Goal: Ask a question

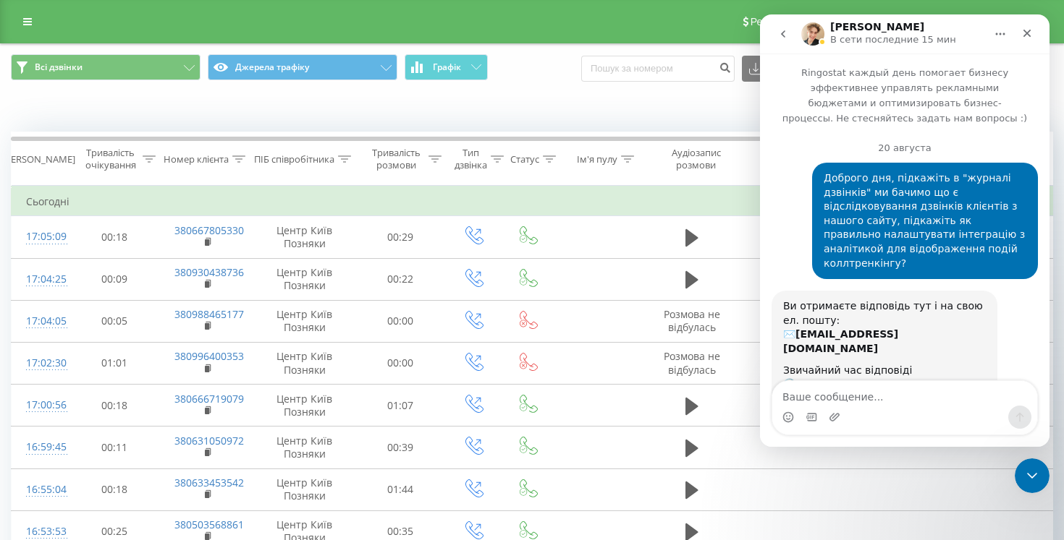
scroll to position [2300, 0]
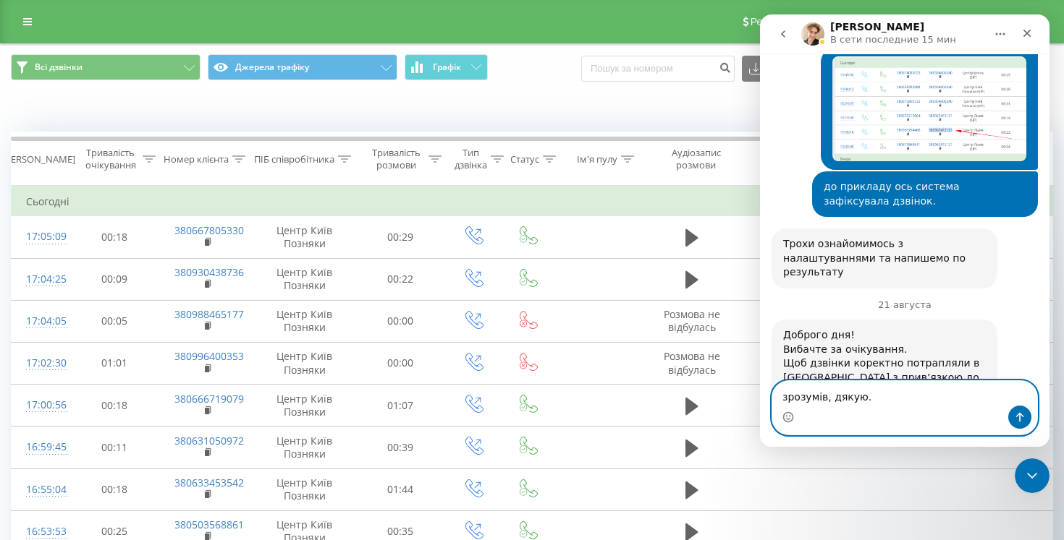
type textarea "зрозумів, дякую."
click at [1021, 419] on icon "Отправить сообщение…" at bounding box center [1020, 418] width 12 height 12
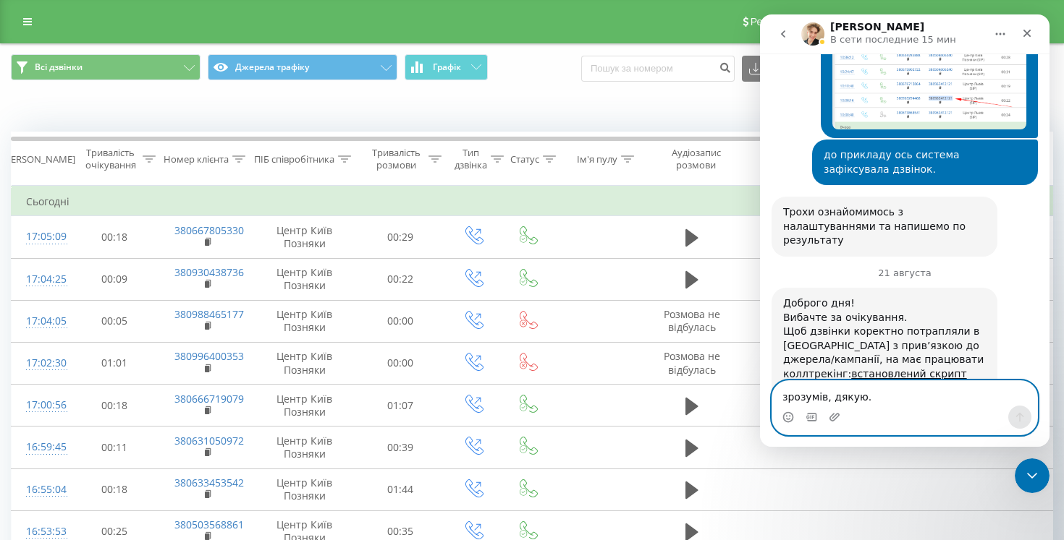
scroll to position [2344, 0]
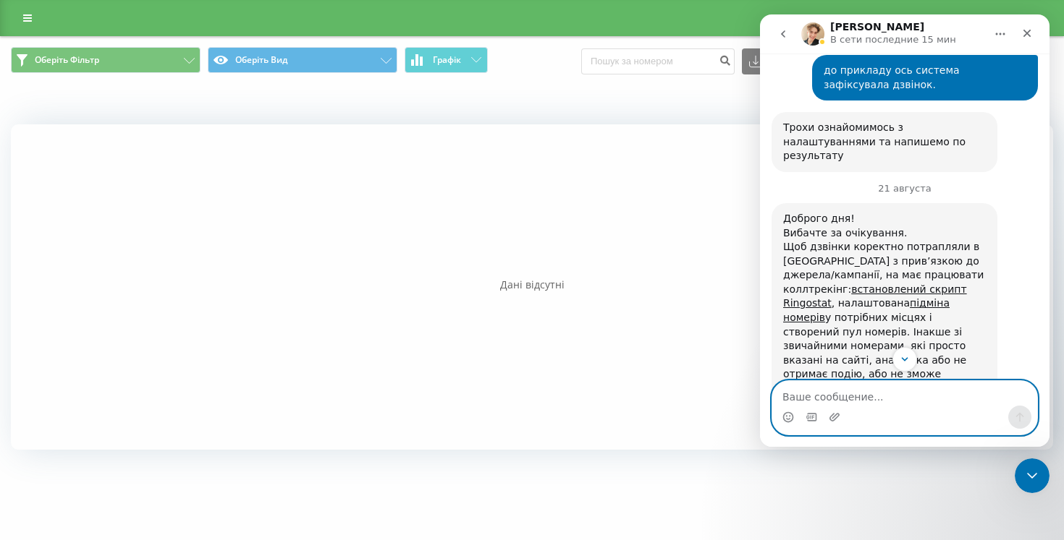
scroll to position [2425, 0]
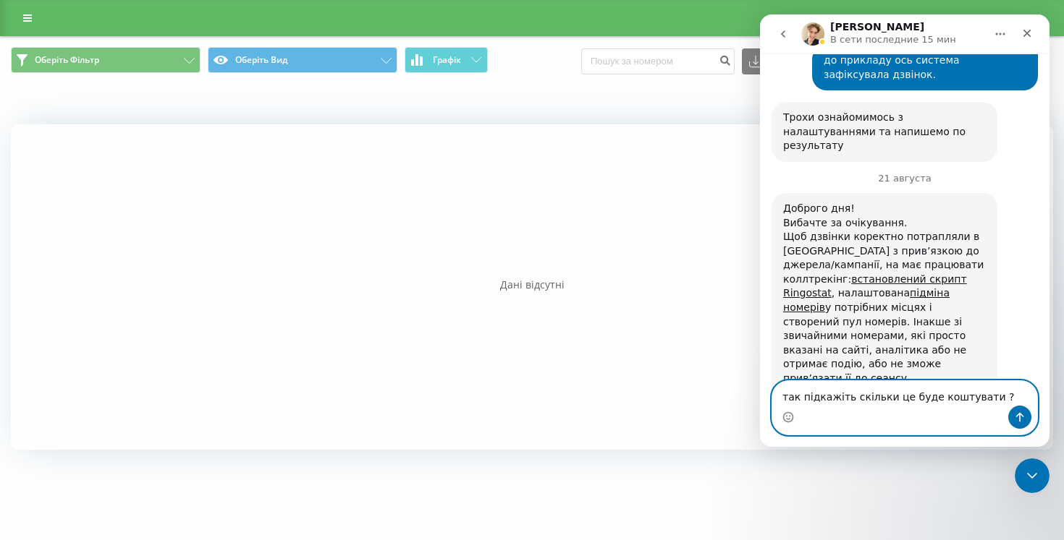
click at [800, 400] on textarea "так підкажіть скільки це буде коштувати ?" at bounding box center [904, 393] width 265 height 25
type textarea "так, підкажіть скільки це буде коштувати ?"
click at [1027, 415] on button "Отправить сообщение…" at bounding box center [1019, 417] width 23 height 23
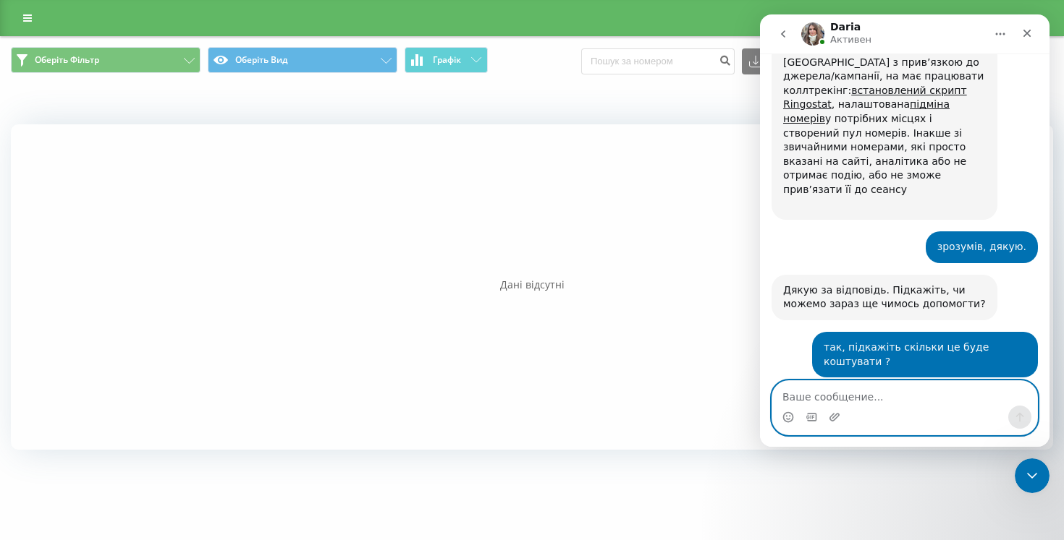
scroll to position [2604, 0]
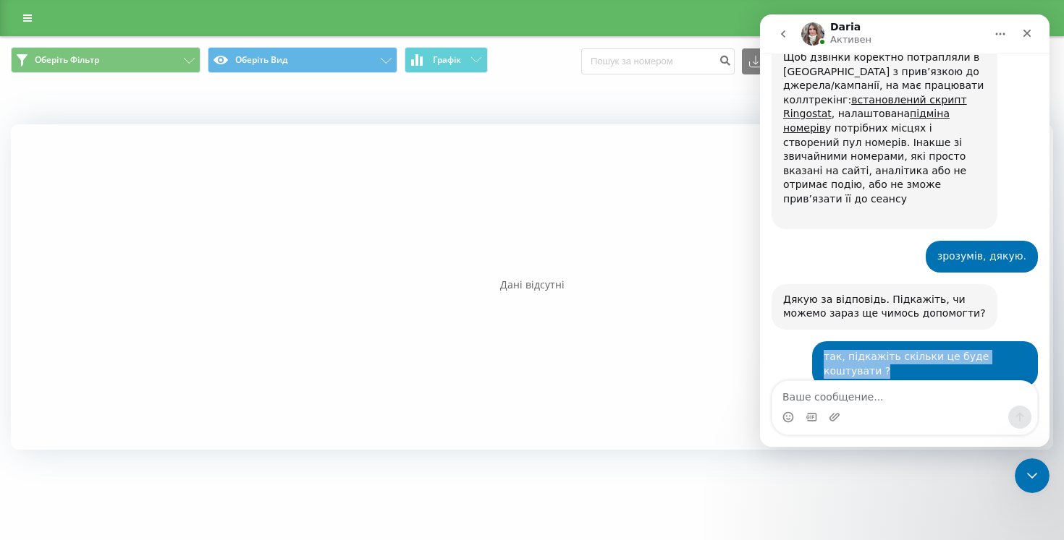
drag, startPoint x: 852, startPoint y: 188, endPoint x: 796, endPoint y: 156, distance: 65.2
copy div "Дякую за відповідь. Підкажіть, чи можемо зараз ще чимось допомогти? Volodymyr •…"
click at [782, 34] on icon "go back" at bounding box center [783, 33] width 4 height 7
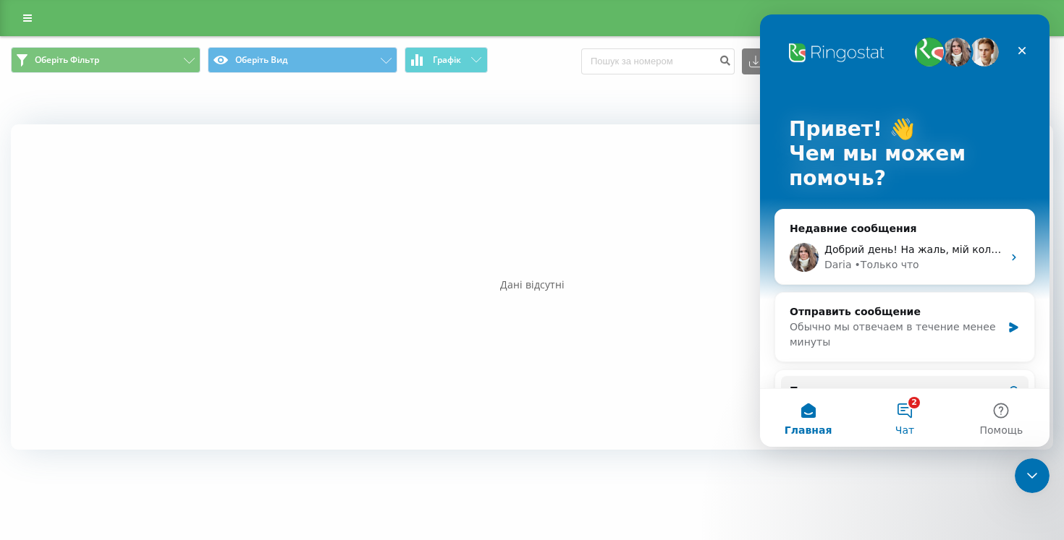
click at [904, 412] on button "2 Чат" at bounding box center [904, 418] width 96 height 58
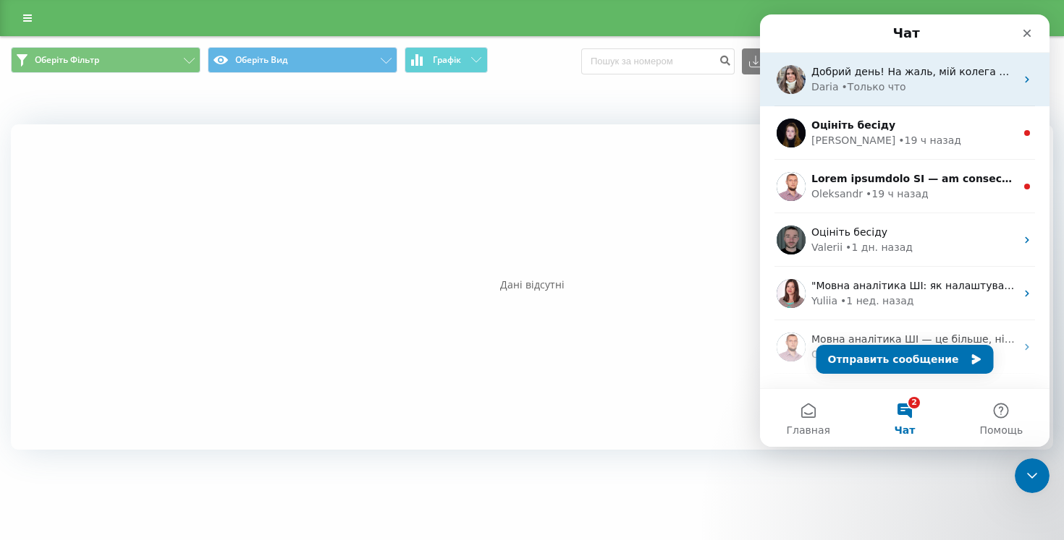
click at [933, 93] on div "Daria • Только что" at bounding box center [913, 87] width 204 height 15
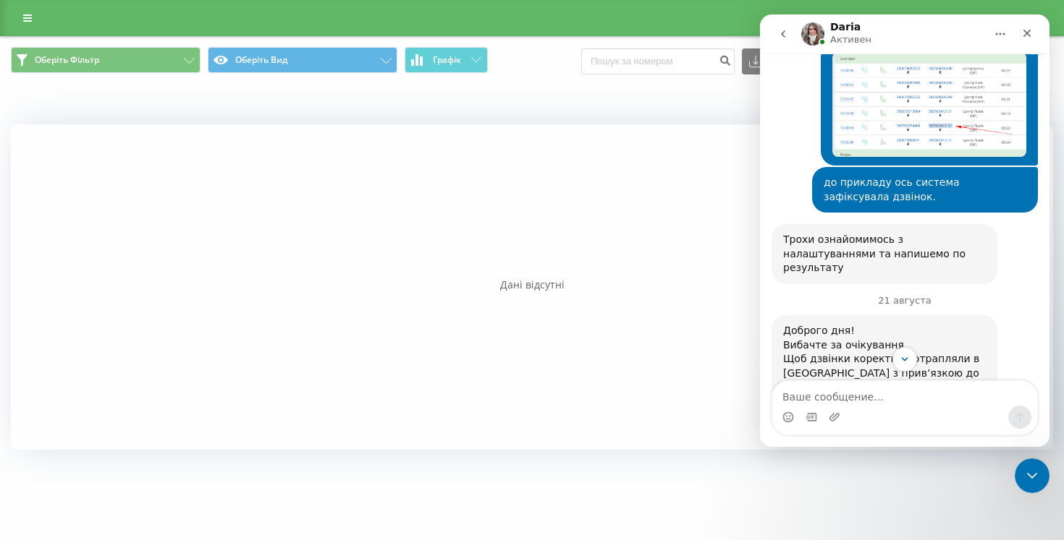
scroll to position [2634, 0]
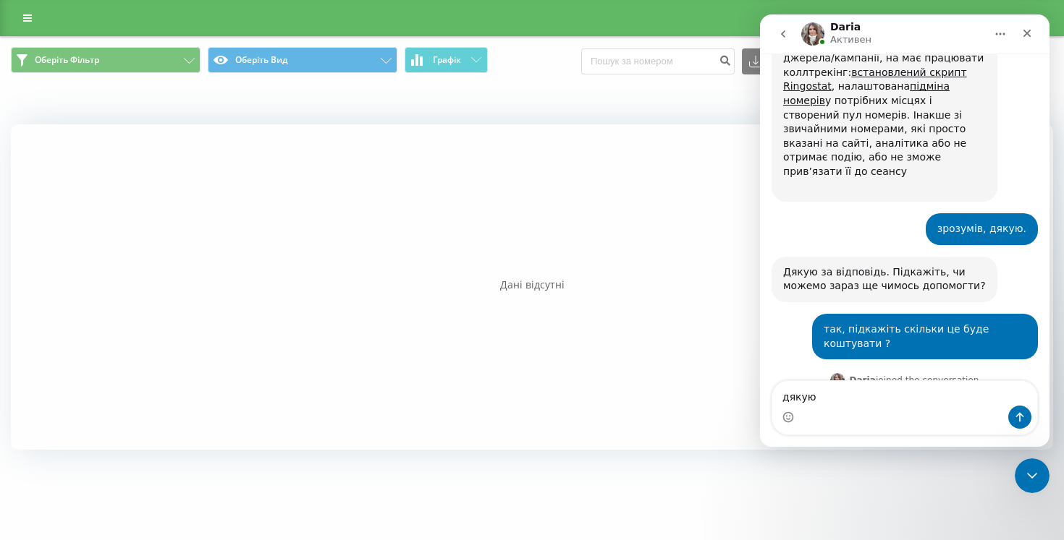
type textarea "дякую."
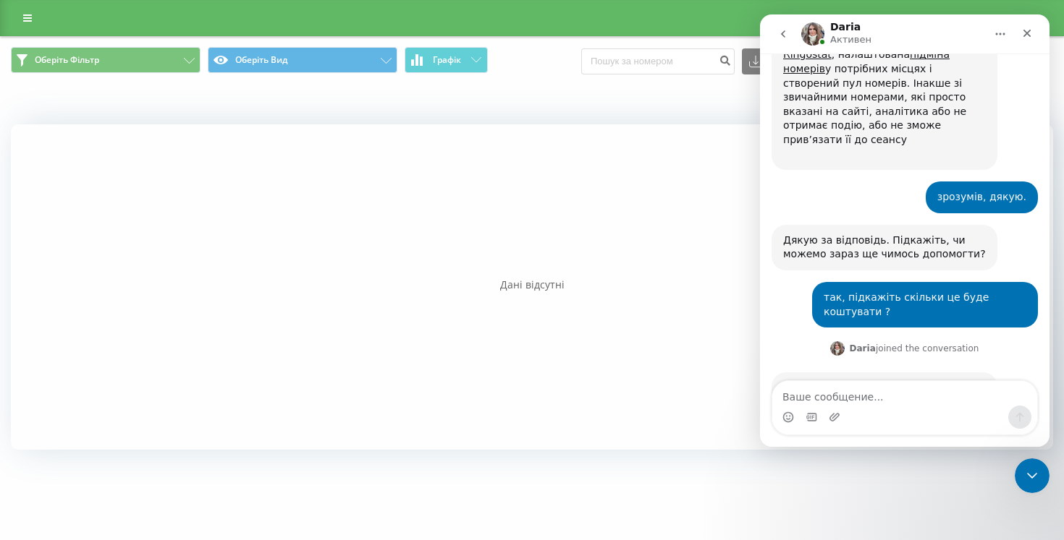
scroll to position [2677, 0]
